Goal: Information Seeking & Learning: Find specific fact

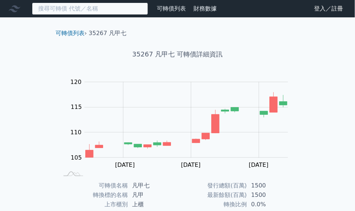
click at [68, 13] on input at bounding box center [90, 9] width 116 height 12
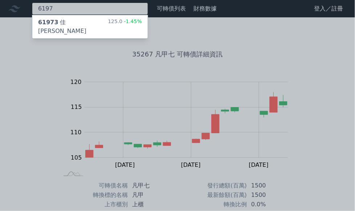
type input "6197"
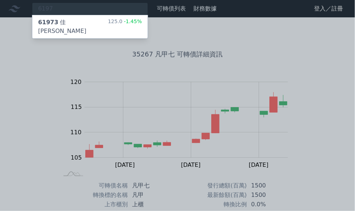
click at [87, 26] on div "61973 [PERSON_NAME][PERSON_NAME]三 125.0 -1.45%" at bounding box center [89, 26] width 115 height 23
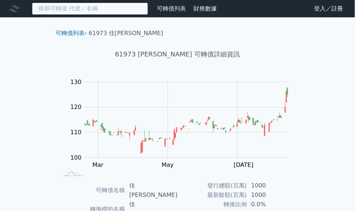
click at [65, 10] on input at bounding box center [90, 9] width 116 height 12
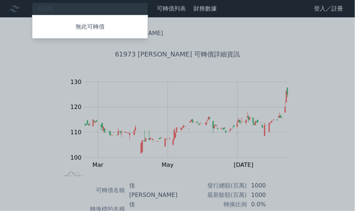
click at [54, 9] on div at bounding box center [177, 105] width 355 height 211
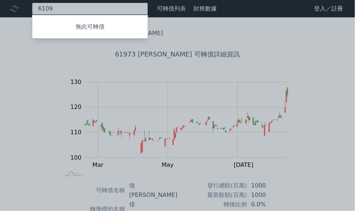
click at [54, 9] on div "6109 無此可轉債" at bounding box center [90, 9] width 116 height 12
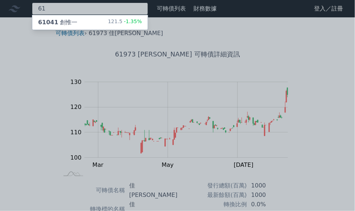
type input "6"
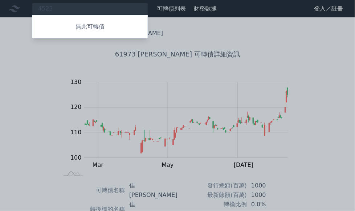
click at [60, 6] on div at bounding box center [177, 105] width 355 height 211
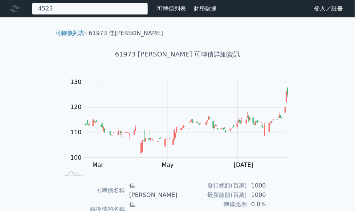
click at [62, 5] on div "4523 無此可轉債" at bounding box center [90, 9] width 116 height 12
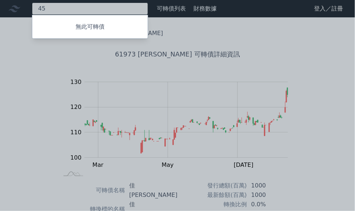
type input "4"
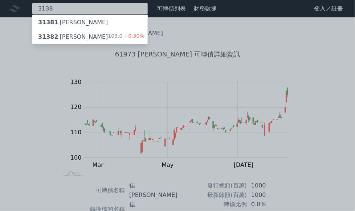
type input "3138"
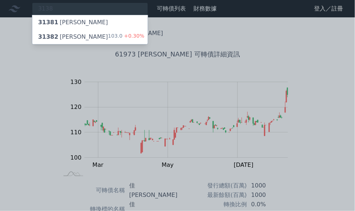
click at [100, 42] on div "31382 耀登二 103.0 +0.30%" at bounding box center [89, 37] width 115 height 15
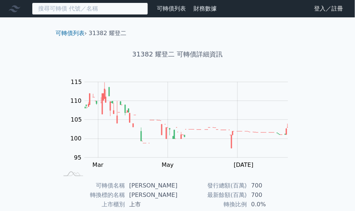
click at [71, 8] on input at bounding box center [90, 9] width 116 height 12
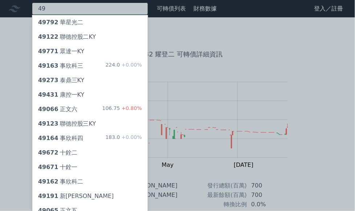
type input "4"
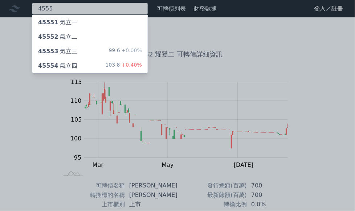
type input "4555"
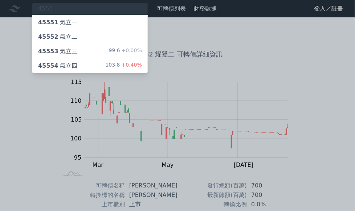
click at [122, 68] on span "+0.40%" at bounding box center [131, 65] width 22 height 6
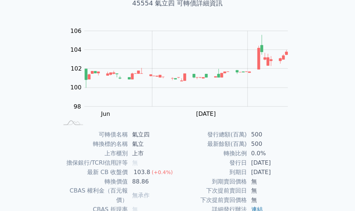
scroll to position [15, 0]
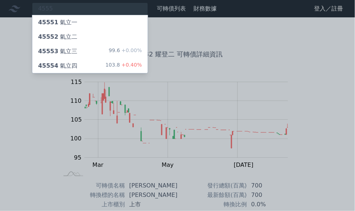
click at [63, 7] on div at bounding box center [177, 105] width 355 height 211
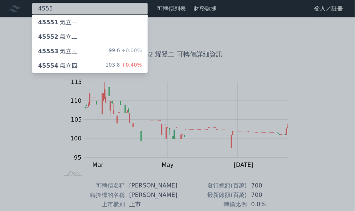
click at [59, 7] on div "4555 45551 氣立一 45552 氣立二 45553 氣立三 99.6 +0.00% 45554 氣立四 103.8 +0.40%" at bounding box center [90, 9] width 116 height 12
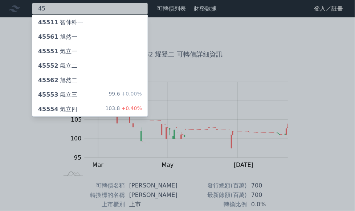
type input "4"
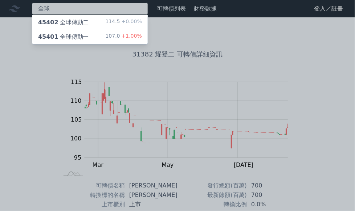
type input "全球"
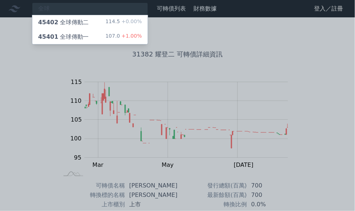
click at [125, 37] on span "+1.00%" at bounding box center [131, 36] width 22 height 6
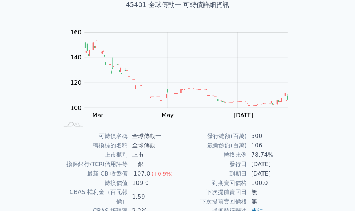
scroll to position [49, 0]
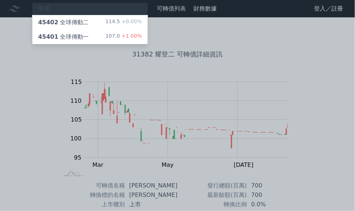
drag, startPoint x: 82, startPoint y: 4, endPoint x: 74, endPoint y: 8, distance: 8.5
click at [80, 4] on div at bounding box center [177, 105] width 355 height 211
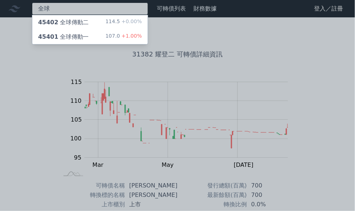
click at [68, 8] on div "全球 45402 全球傳動二 114.5 +0.00% 45401 全球傳動一 107.0 +1.00%" at bounding box center [90, 9] width 116 height 12
type input "全"
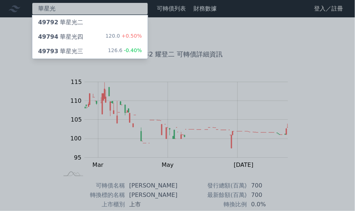
type input "華星光"
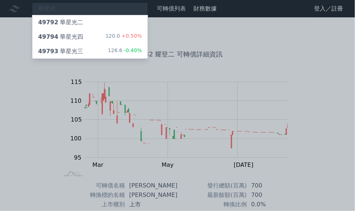
click at [111, 36] on div "120.0 +0.50%" at bounding box center [124, 37] width 36 height 9
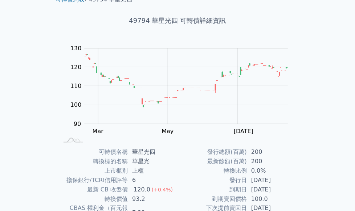
scroll to position [35, 0]
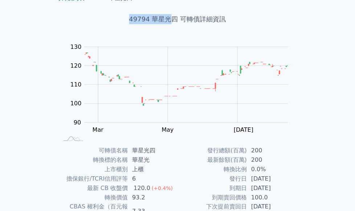
drag, startPoint x: 131, startPoint y: 18, endPoint x: 172, endPoint y: 18, distance: 41.3
click at [172, 18] on h1 "49794 華星光四 可轉債詳細資訊" at bounding box center [177, 19] width 255 height 10
copy h1 "49794 華星光"
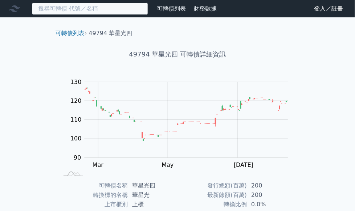
drag, startPoint x: 341, startPoint y: 7, endPoint x: 58, endPoint y: 4, distance: 282.9
click at [58, 4] on input at bounding box center [90, 9] width 116 height 12
paste input "8489 [URL][DOMAIN_NAME]"
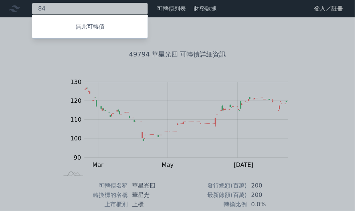
type input "8"
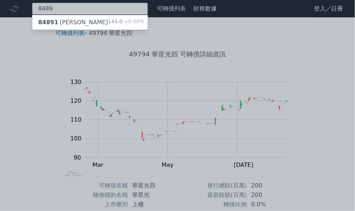
type input "8489"
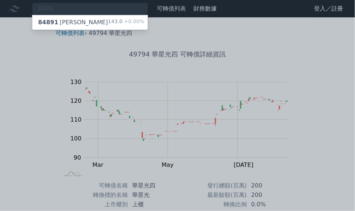
click at [115, 24] on div "143.0 +0.00%" at bounding box center [126, 22] width 36 height 9
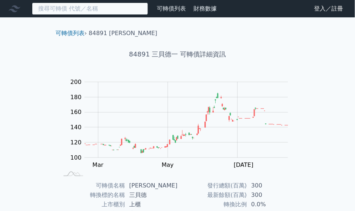
click at [76, 9] on input at bounding box center [90, 9] width 116 height 12
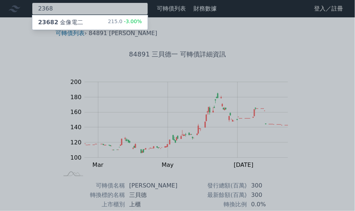
type input "2368"
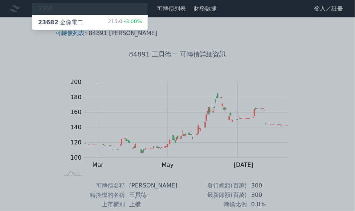
click at [131, 26] on div "215.0 -3.00%" at bounding box center [125, 22] width 34 height 9
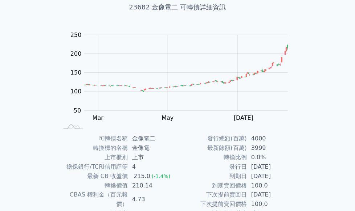
scroll to position [46, 0]
